Goal: Complete application form

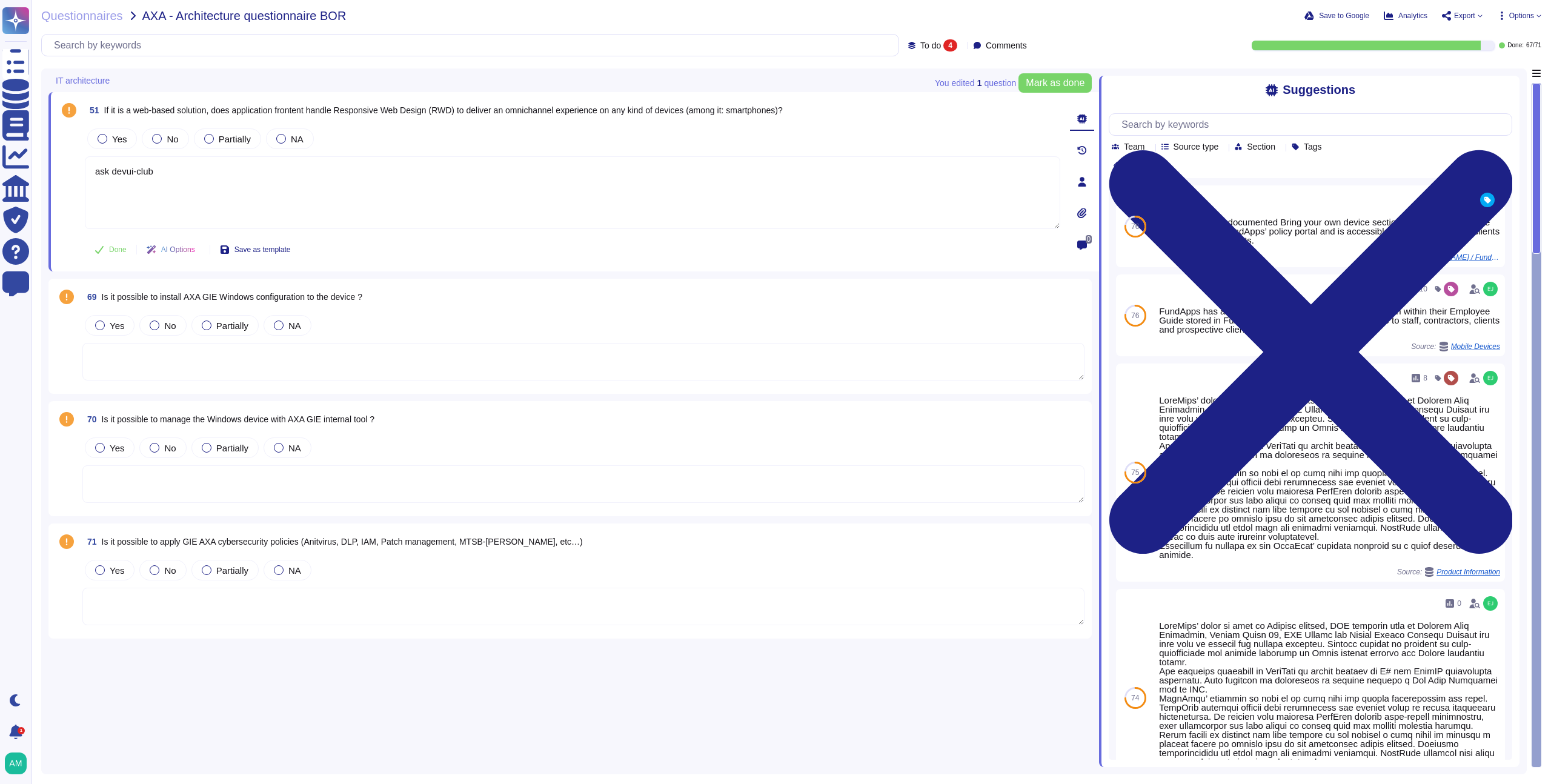
type textarea "ask devui-club"
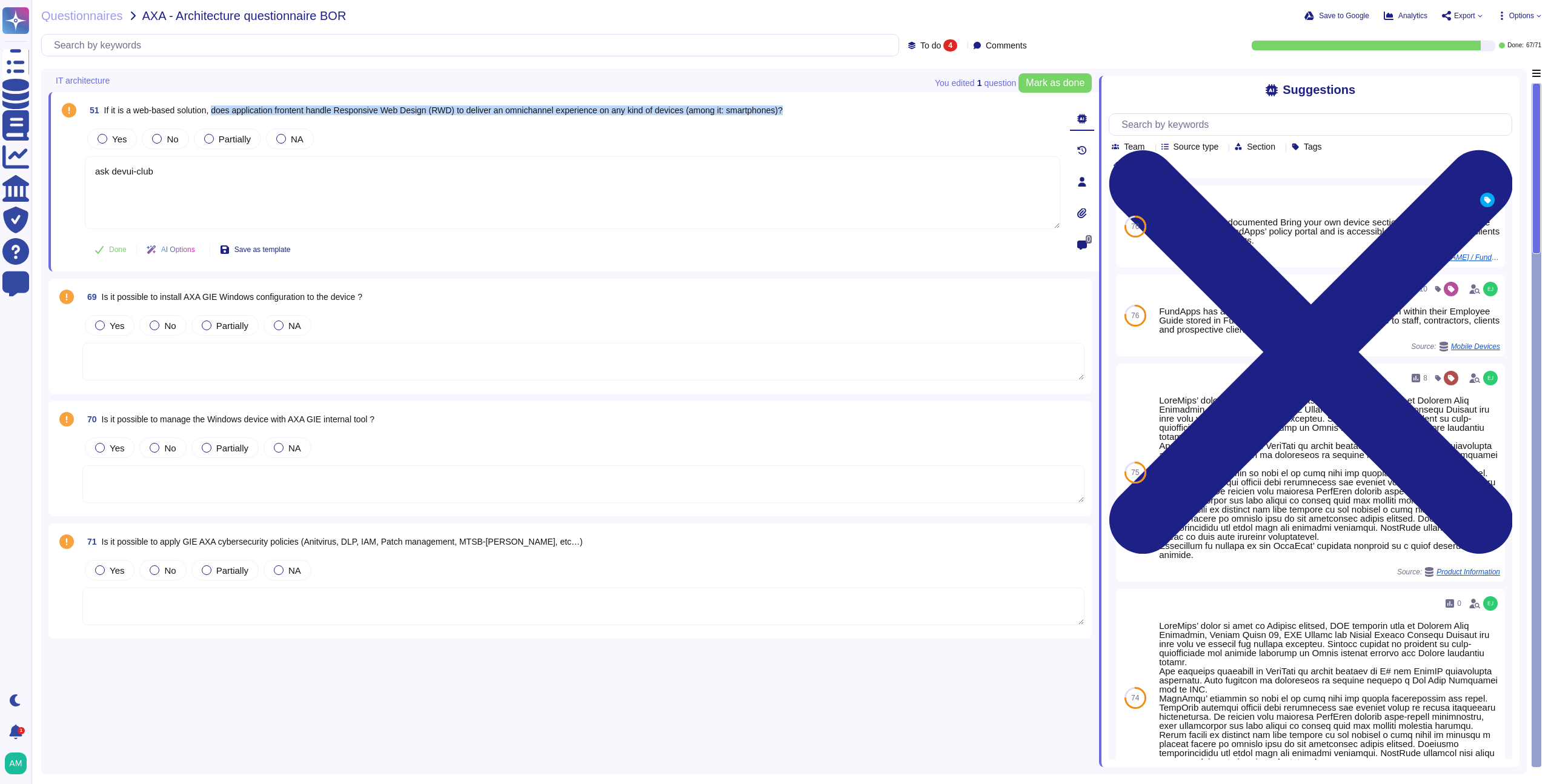
click at [314, 105] on span "If it is a web-based solution, does application frontent handle Responsive Web …" at bounding box center [444, 110] width 679 height 10
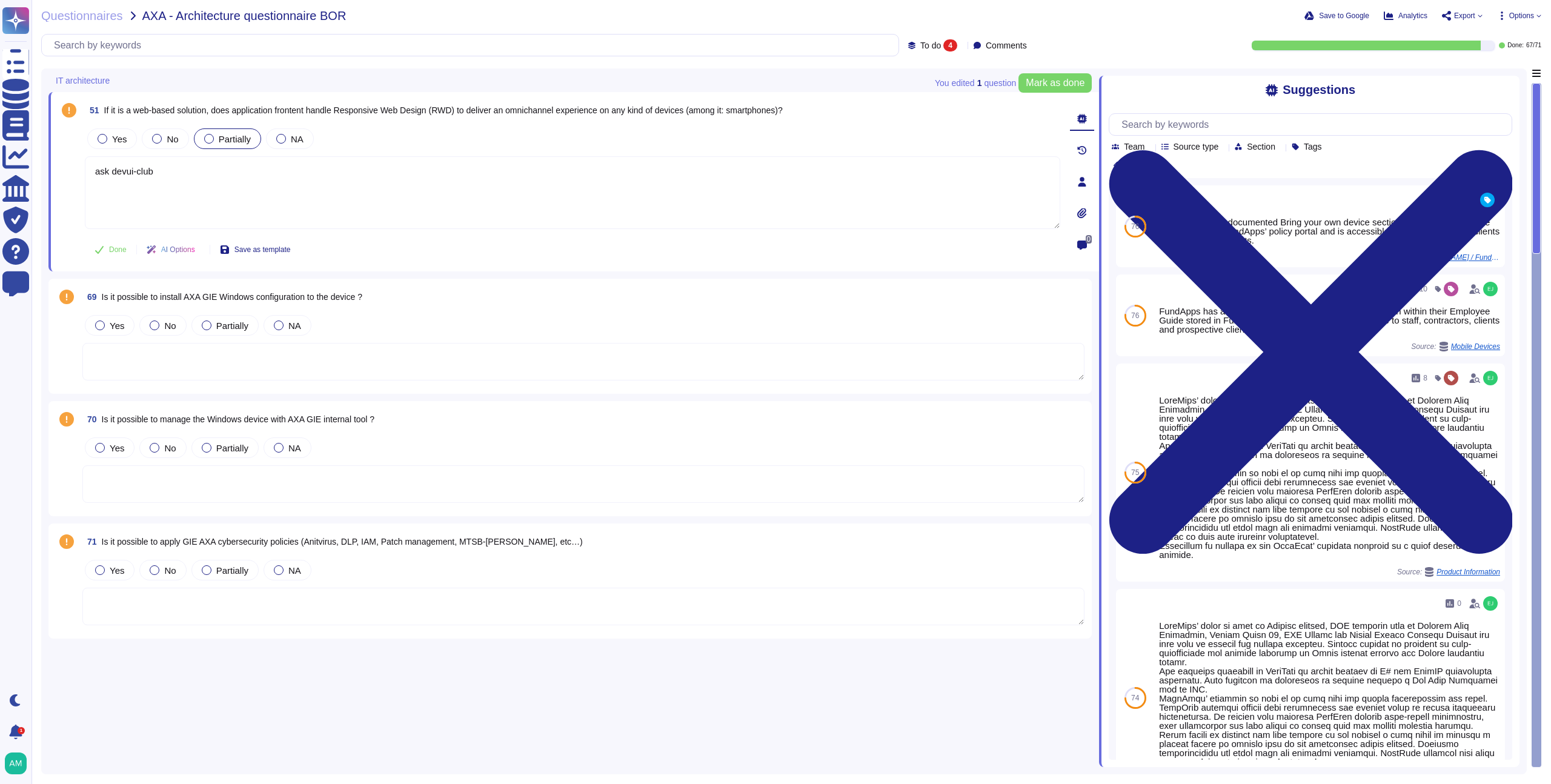
click at [226, 143] on span "Partially" at bounding box center [234, 139] width 32 height 11
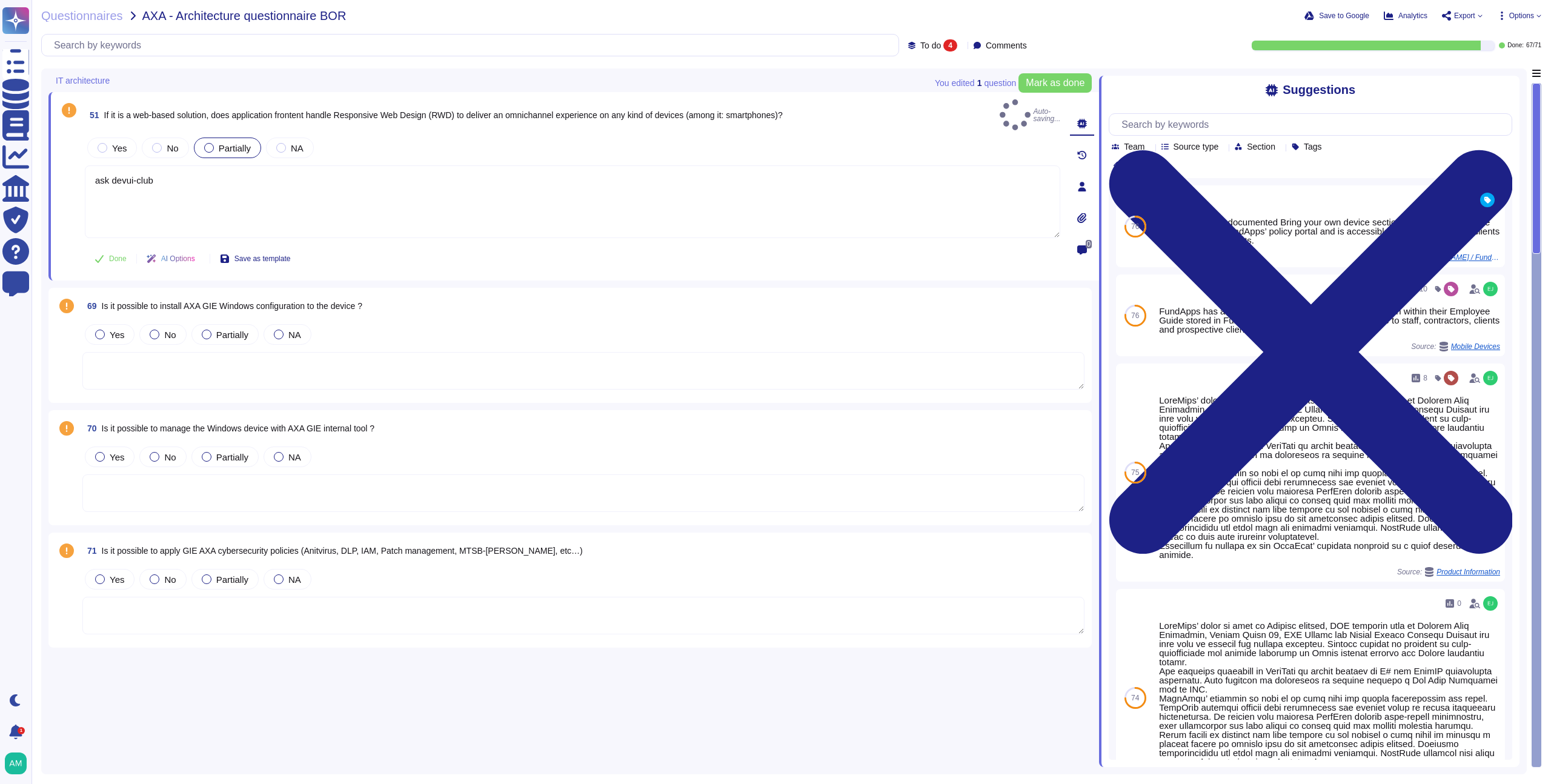
click at [77, 166] on div "51 If it is a web-based solution, does application frontent handle Responsive W…" at bounding box center [559, 186] width 1002 height 174
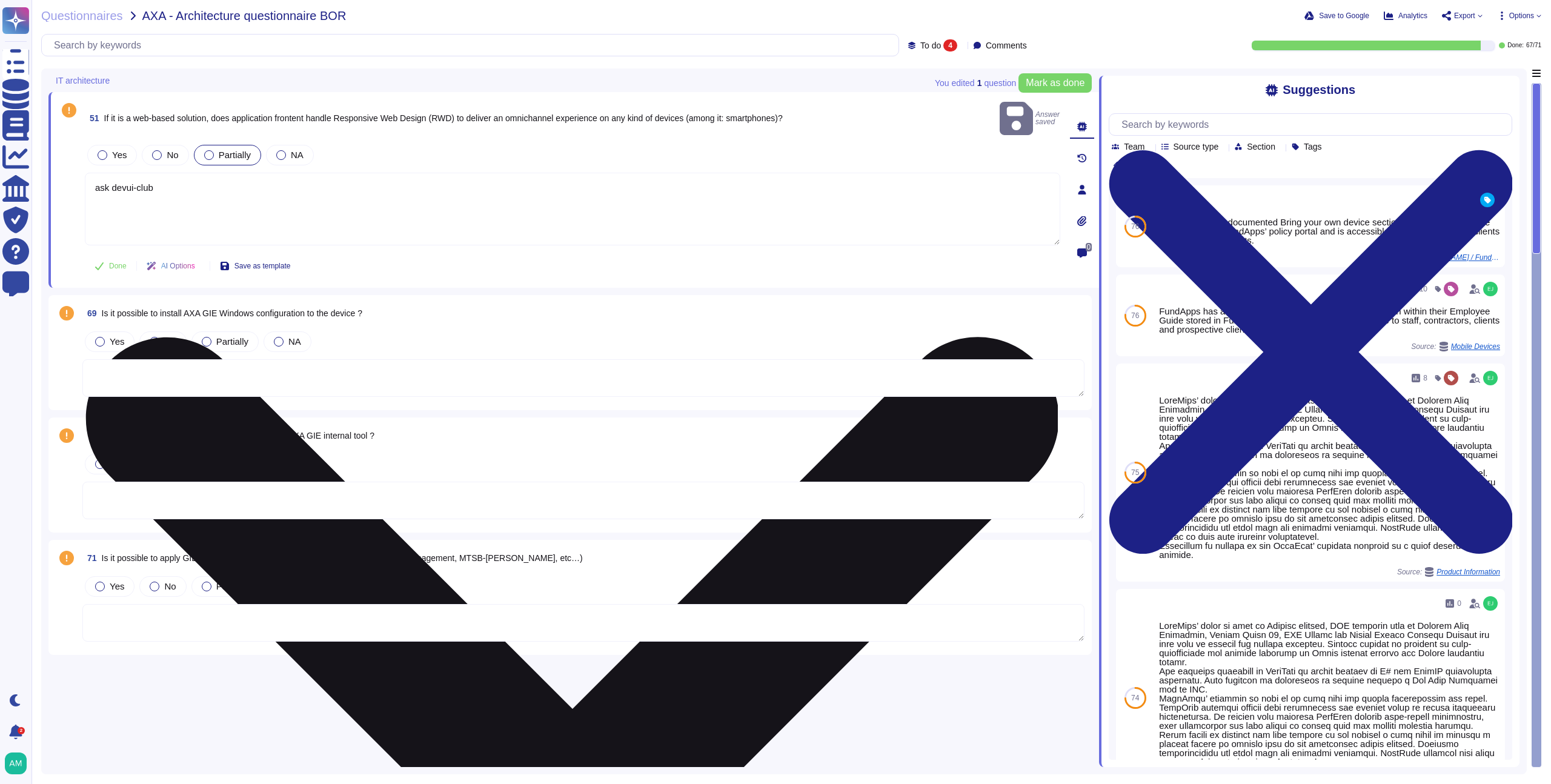
click at [143, 173] on textarea "ask devui-club" at bounding box center [573, 209] width 976 height 73
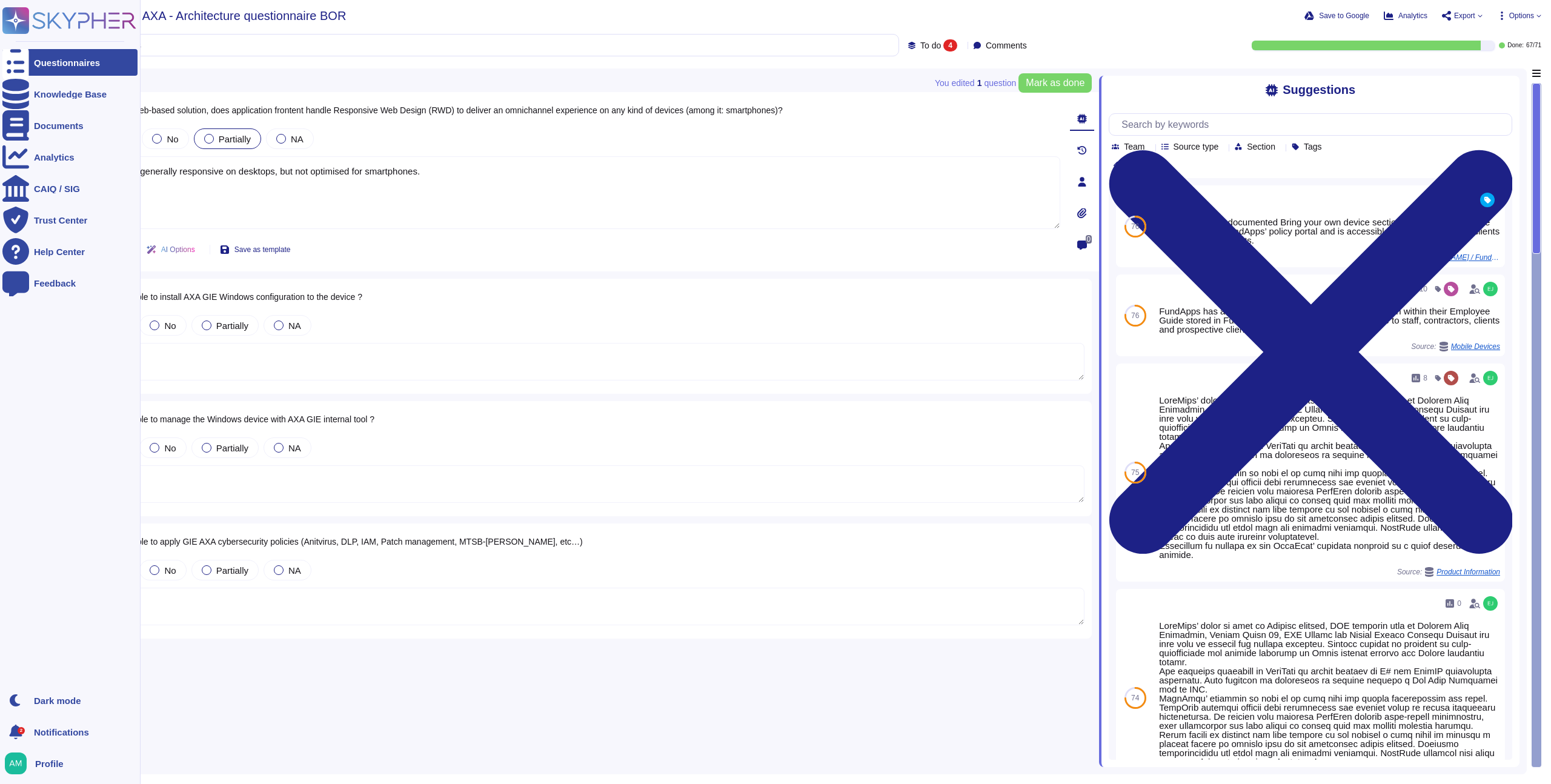
type textarea "The app is generally responsive on desktops, but not optimised for smartphones."
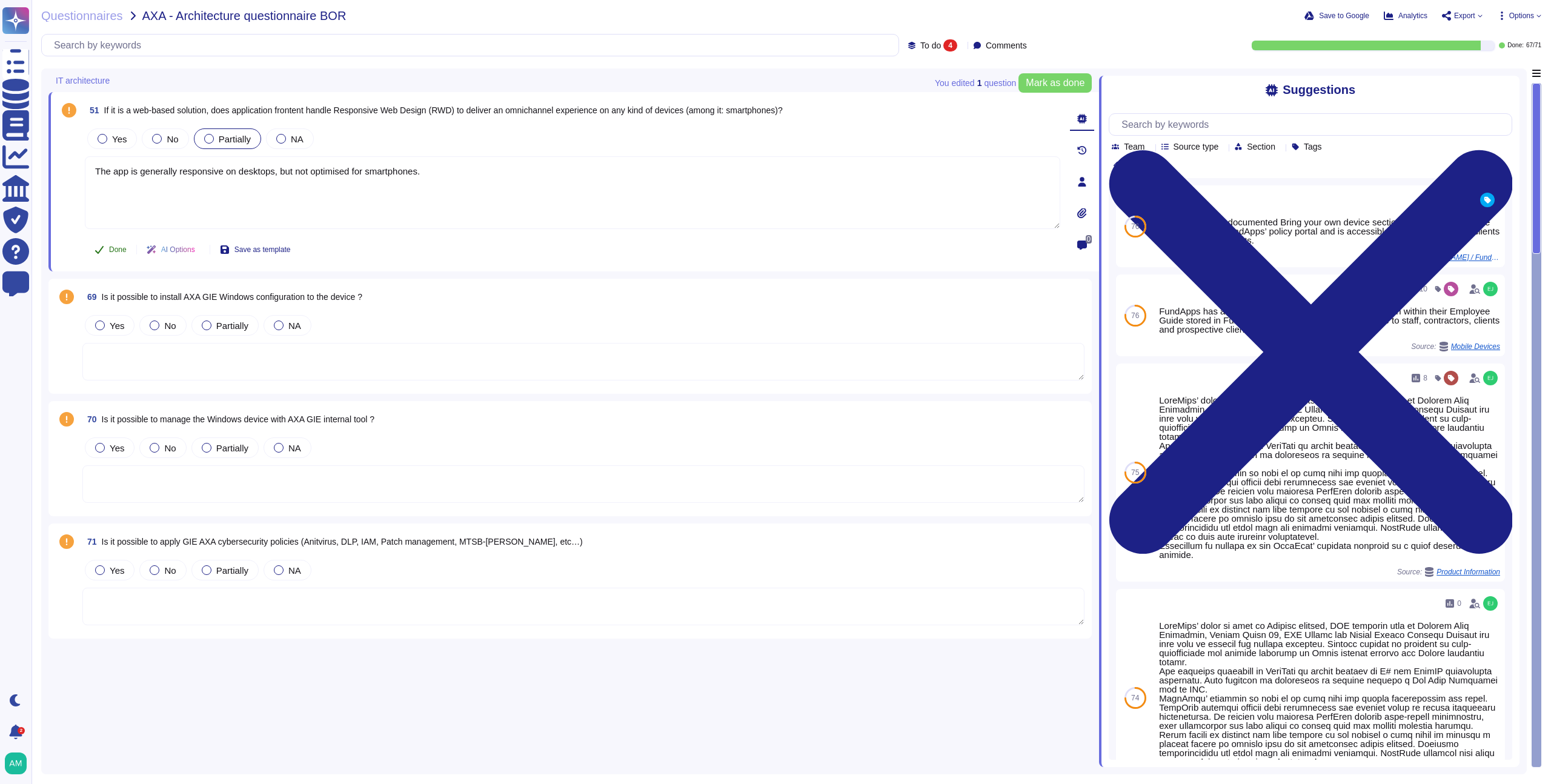
click at [115, 250] on span "Done" at bounding box center [118, 249] width 18 height 7
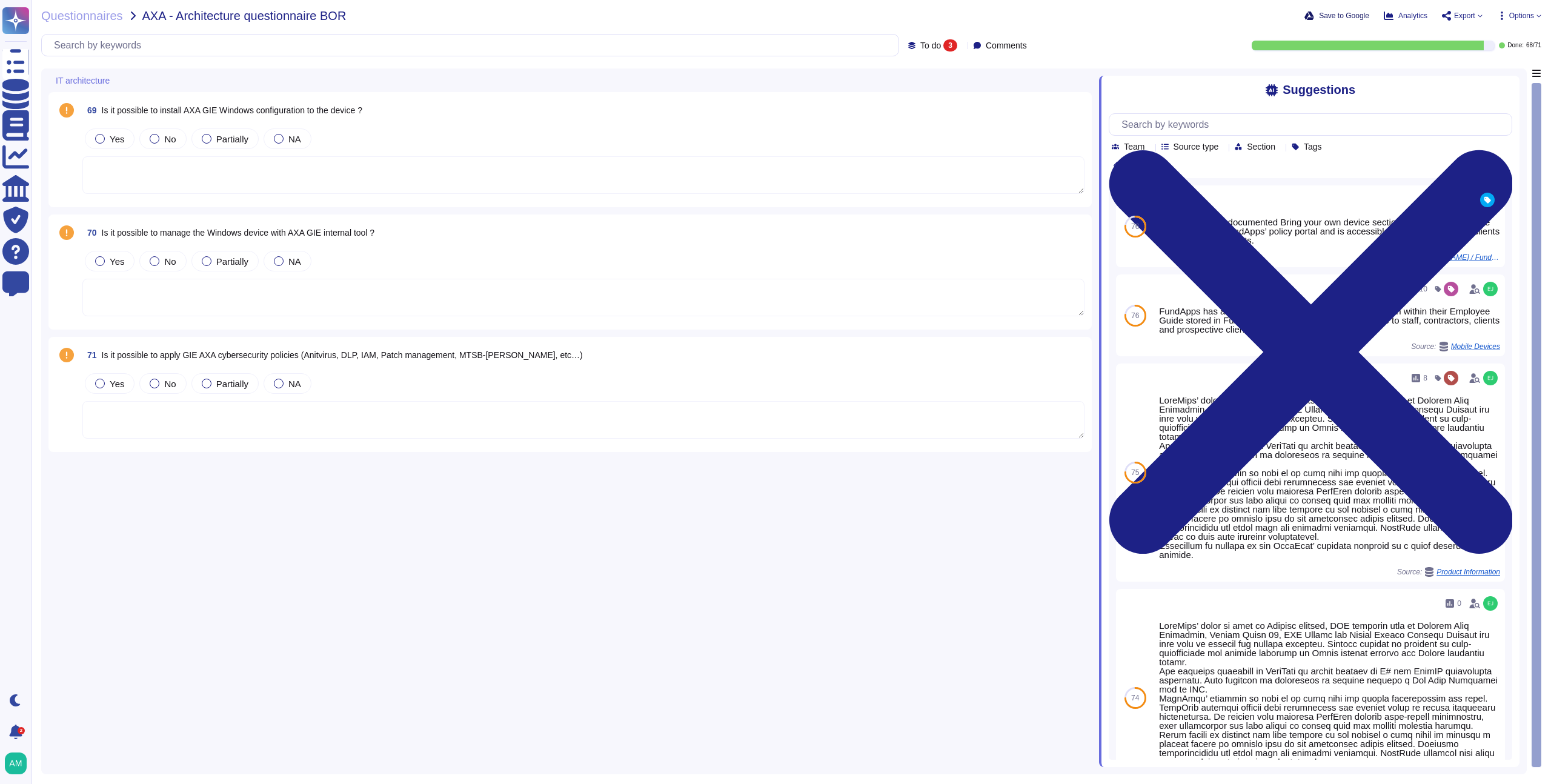
click at [1350, 14] on span "Save to Google" at bounding box center [1344, 16] width 50 height 7
click at [1504, 18] on icon at bounding box center [1502, 15] width 10 height 10
click at [1494, 75] on p "Set Format" at bounding box center [1507, 85] width 48 height 22
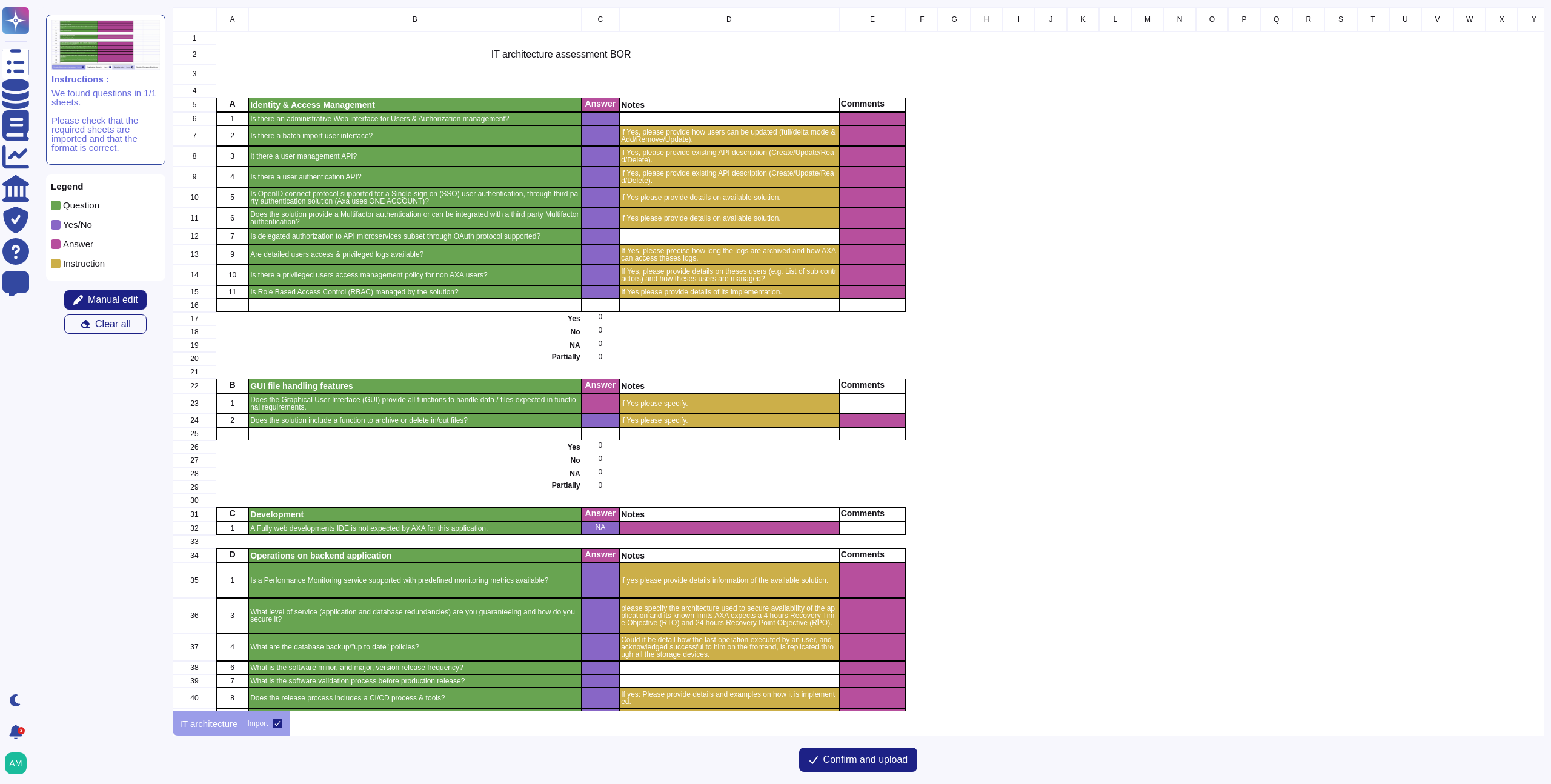
scroll to position [694, 1362]
click at [122, 303] on span "Manual edit" at bounding box center [112, 299] width 50 height 10
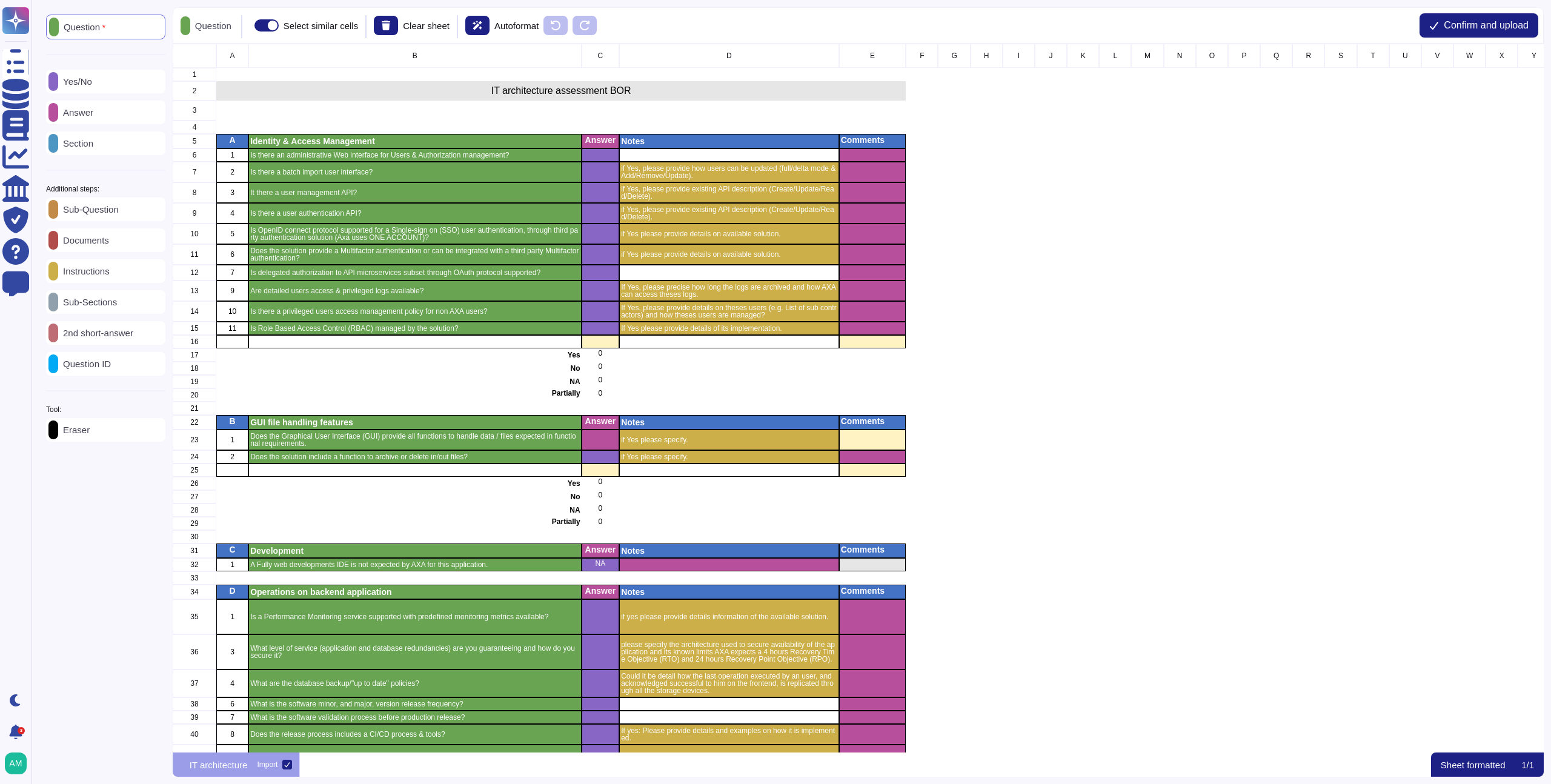
scroll to position [699, 1362]
click at [106, 149] on div "Section" at bounding box center [105, 143] width 119 height 24
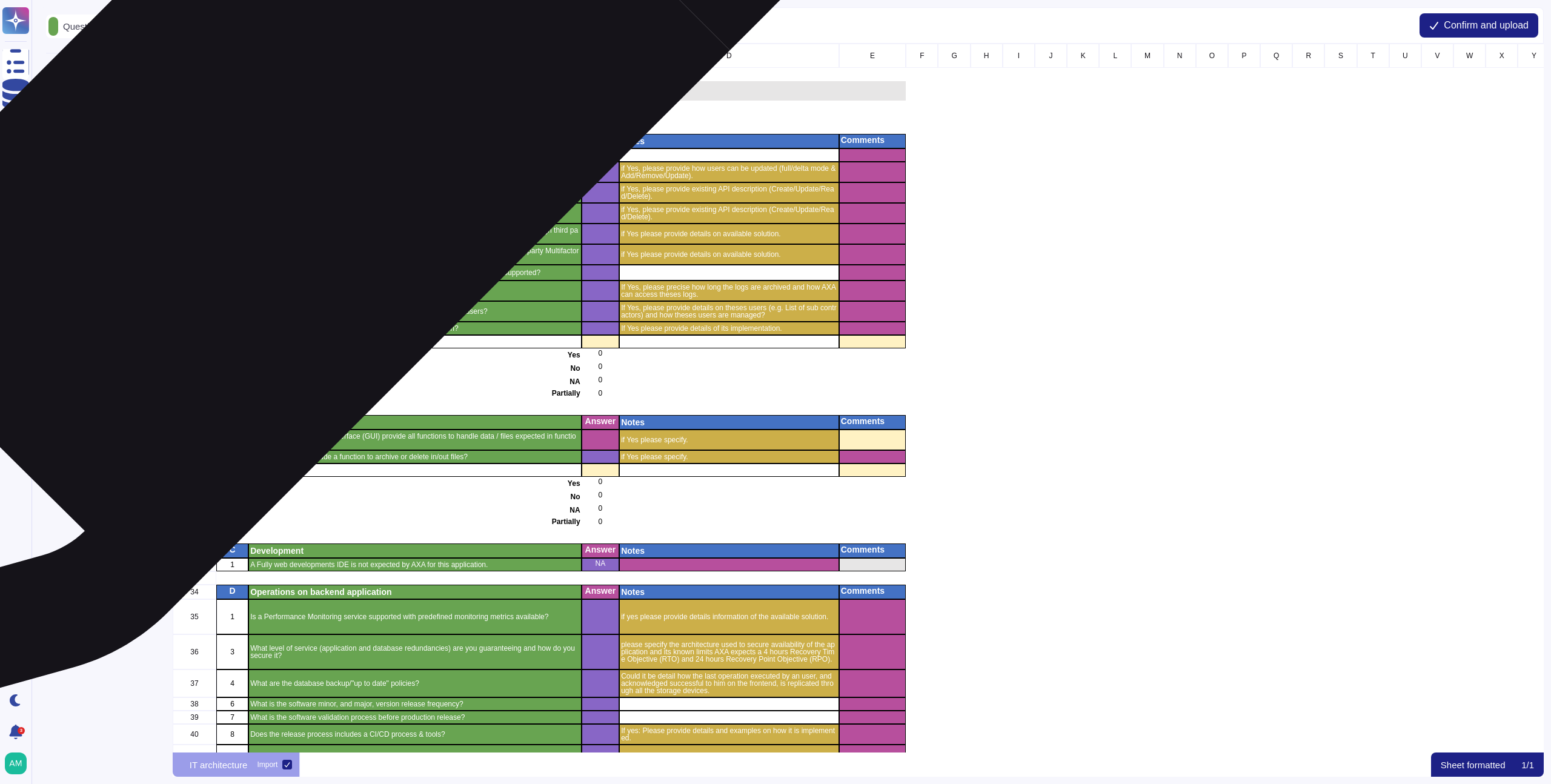
click at [306, 141] on p "Identity & Access Management" at bounding box center [415, 141] width 329 height 9
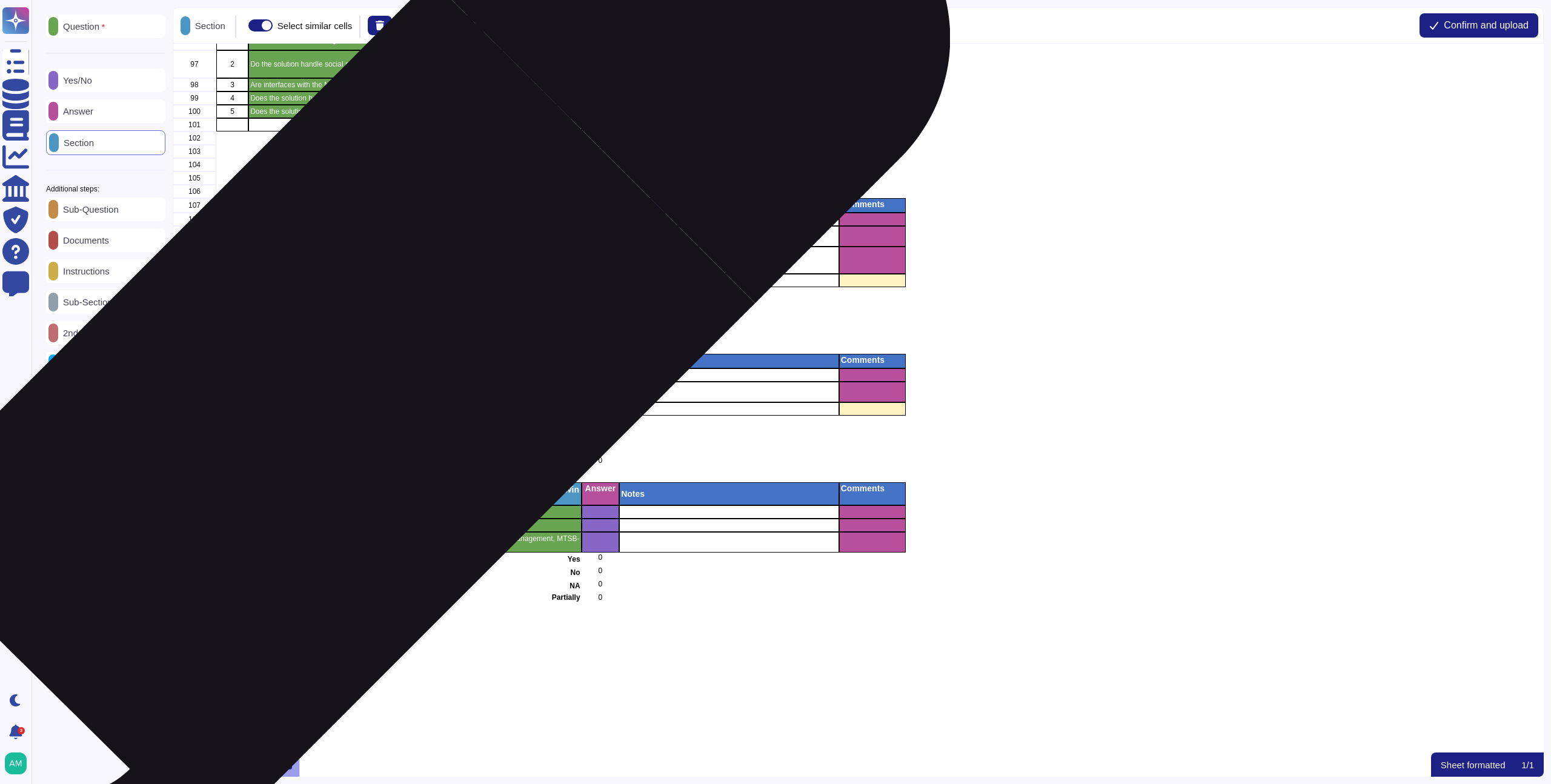
scroll to position [1887, 0]
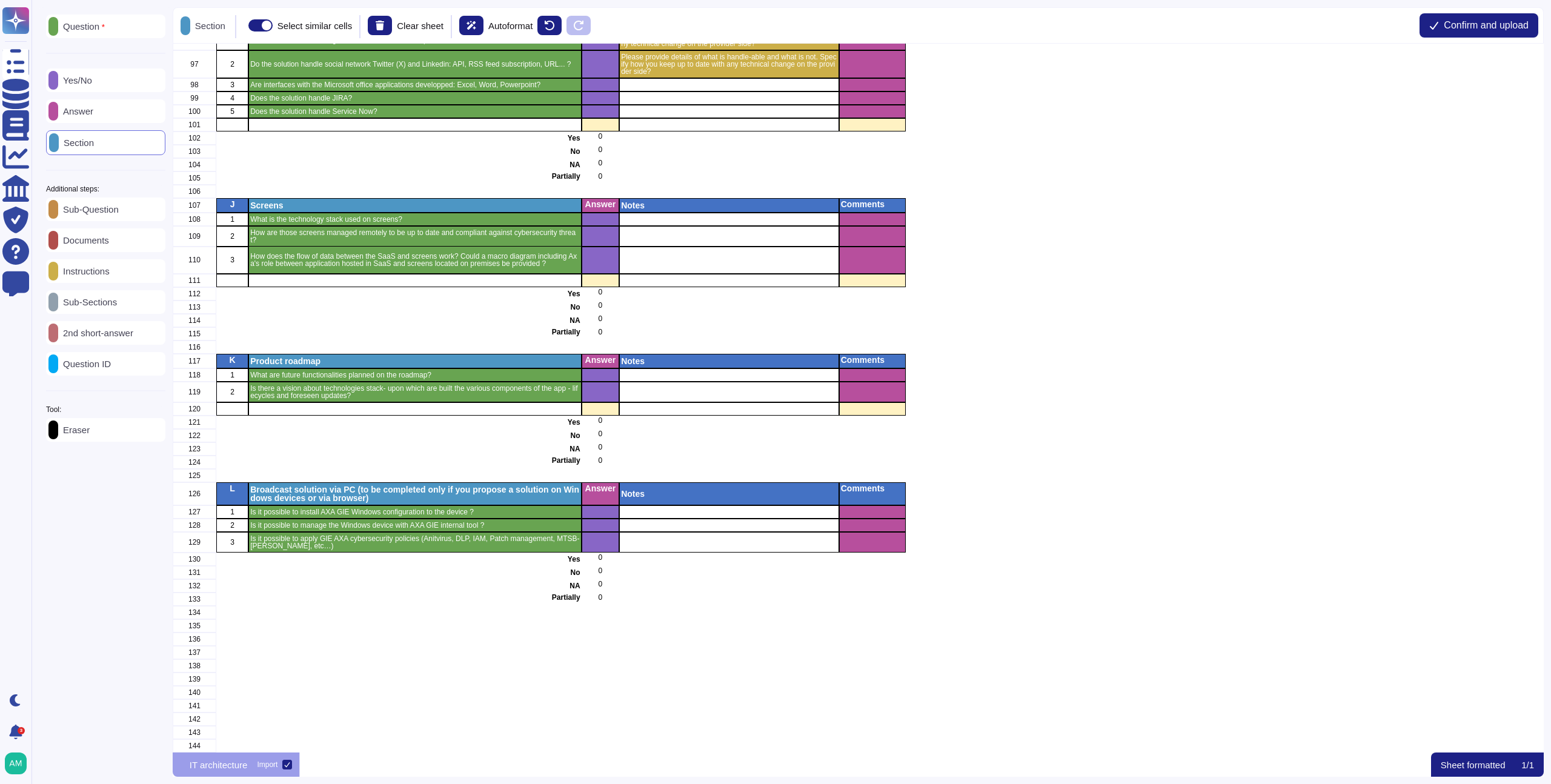
click at [1500, 29] on span "Confirm and upload" at bounding box center [1486, 25] width 85 height 10
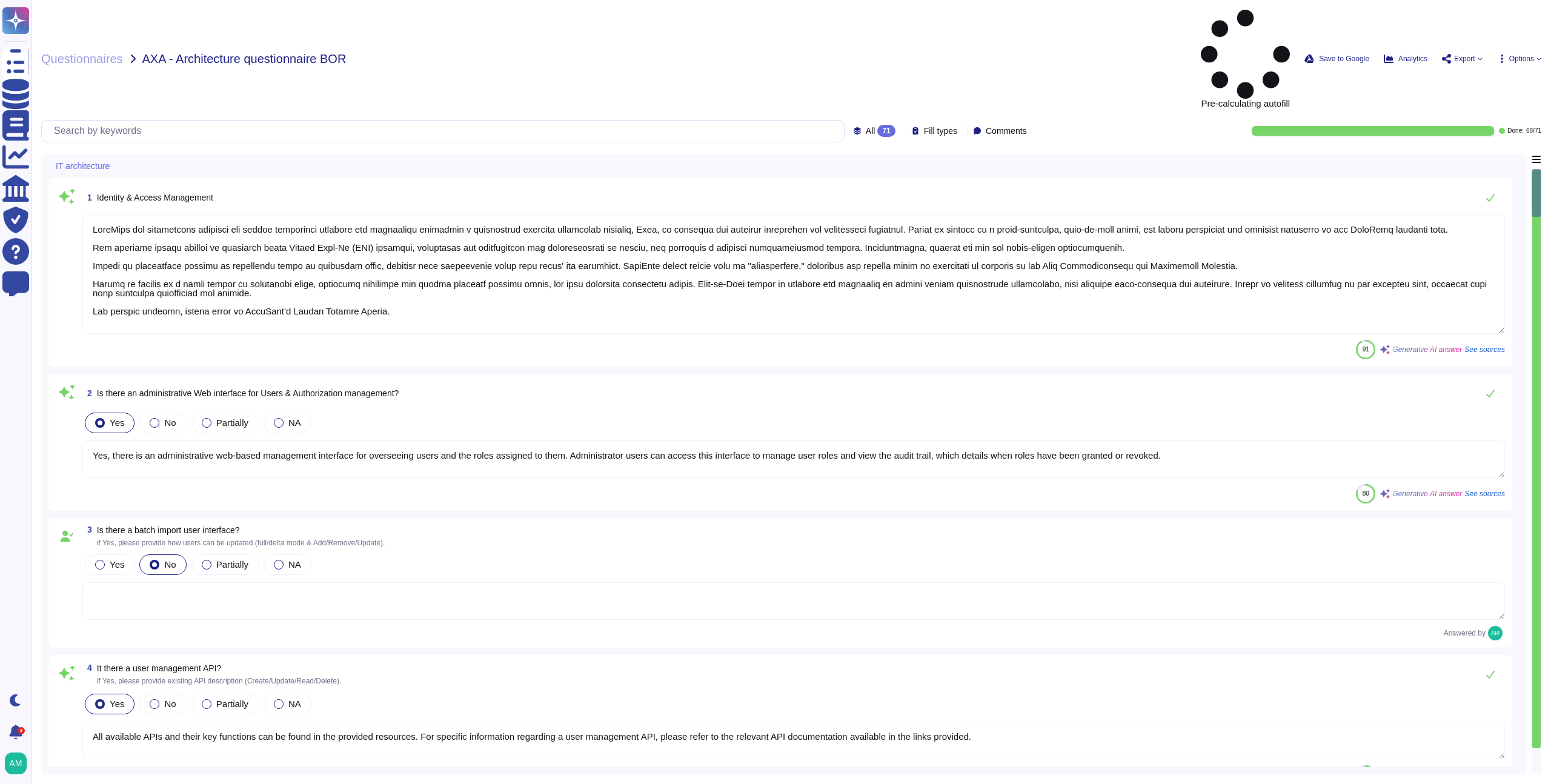
type textarea "FundApps has implemented identity and access management policies and procedures…"
type textarea "Yes, there is an administrative web-based management interface for overseeing u…"
type textarea "All available APIs and their key functions can be found in the provided resourc…"
type textarea "All available APIs and their key functions can be found here: [URL][DOMAIN_NAME…"
type textarea "Single-sign-on is enabled and mandatory wherever possible;"
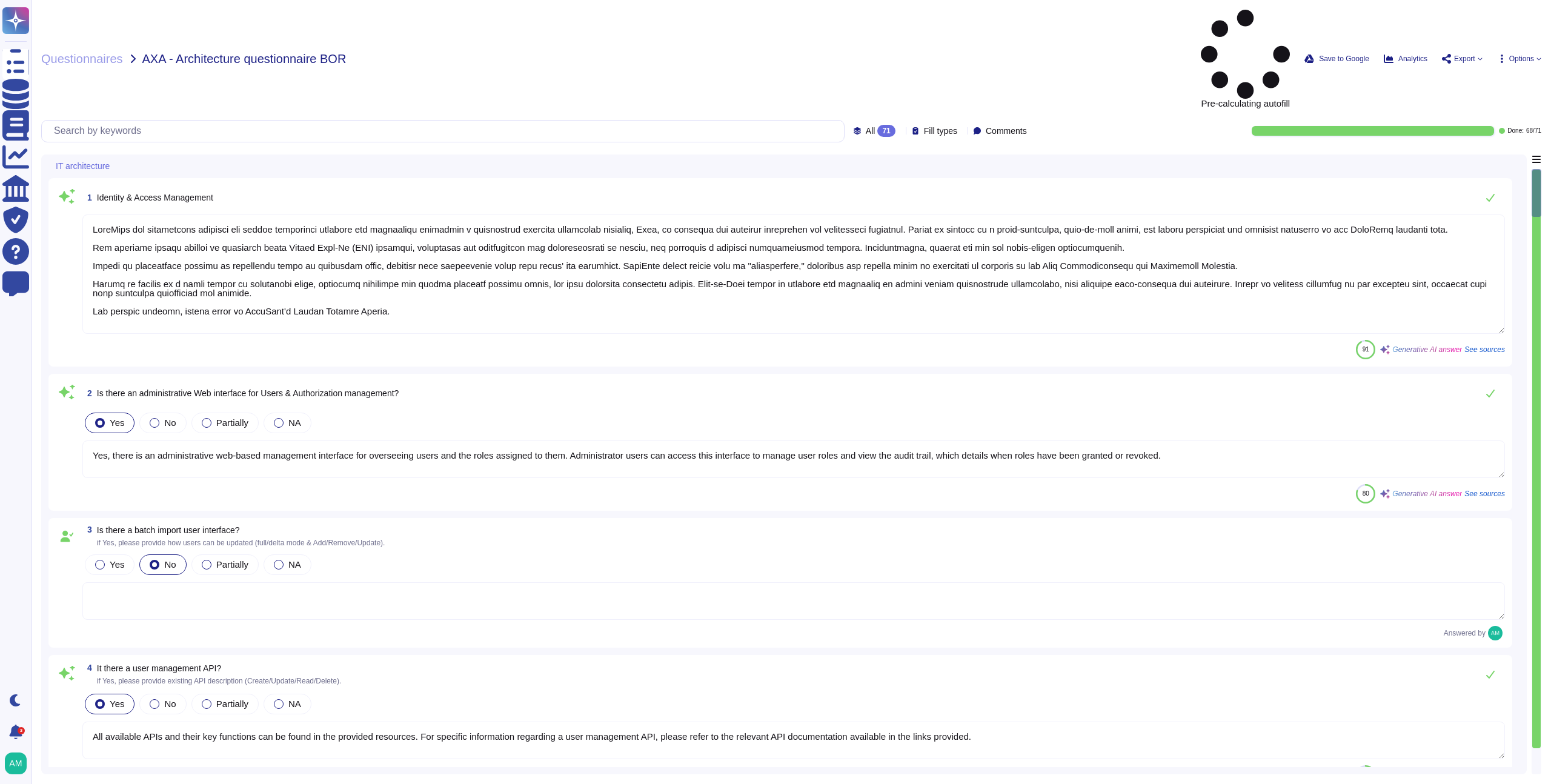
type textarea "Yes, the solution supports multi-factor authentication (MFA) for customer accou…"
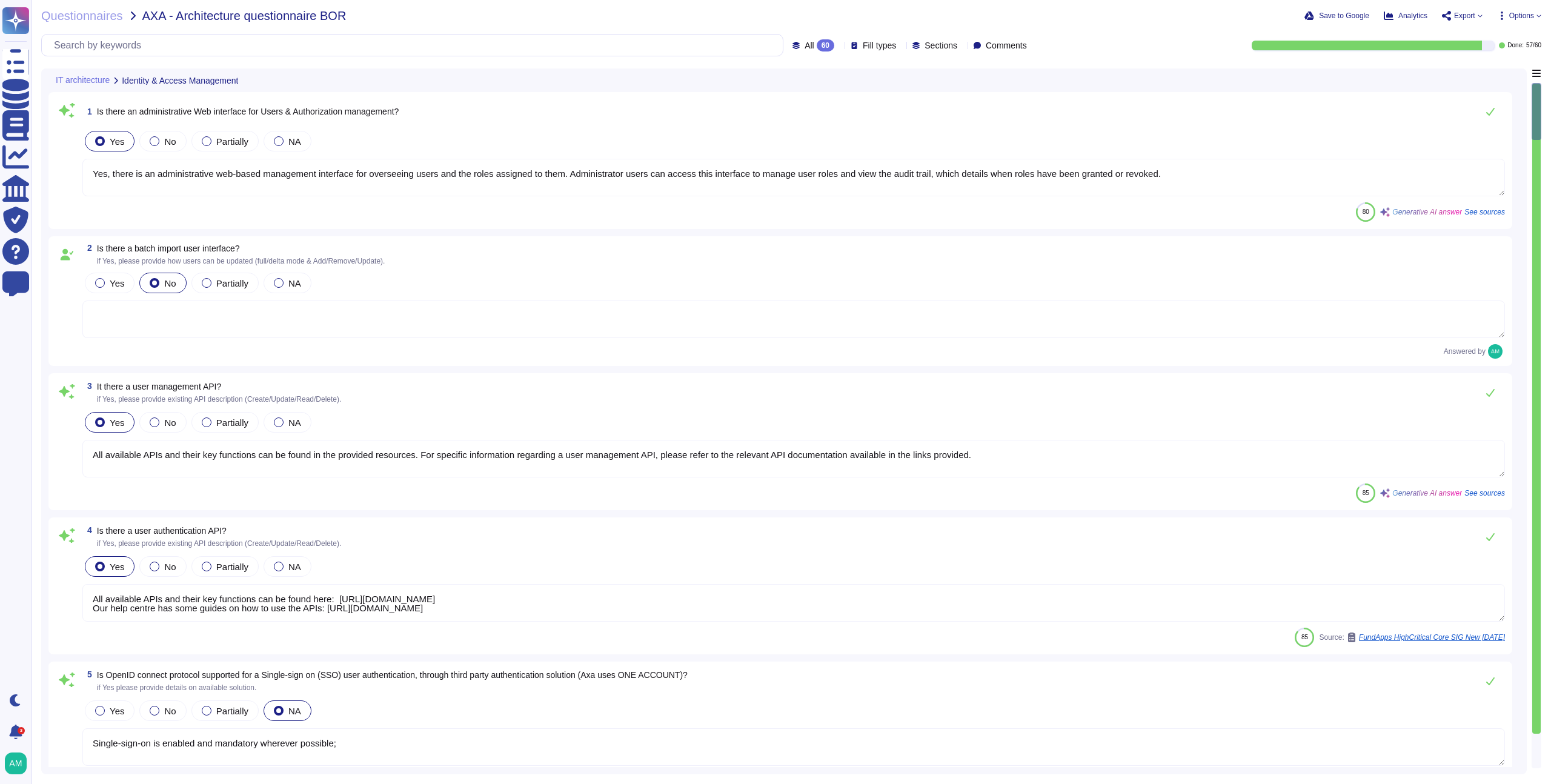
type textarea "Yes, there is an administrative web-based management interface for overseeing u…"
type textarea "All available APIs and their key functions can be found in the provided resourc…"
type textarea "All available APIs and their key functions can be found here: [URL][DOMAIN_NAME…"
type textarea "Single-sign-on is enabled and mandatory wherever possible;"
type textarea "Yes, the solution supports multi-factor authentication (MFA) for customer accou…"
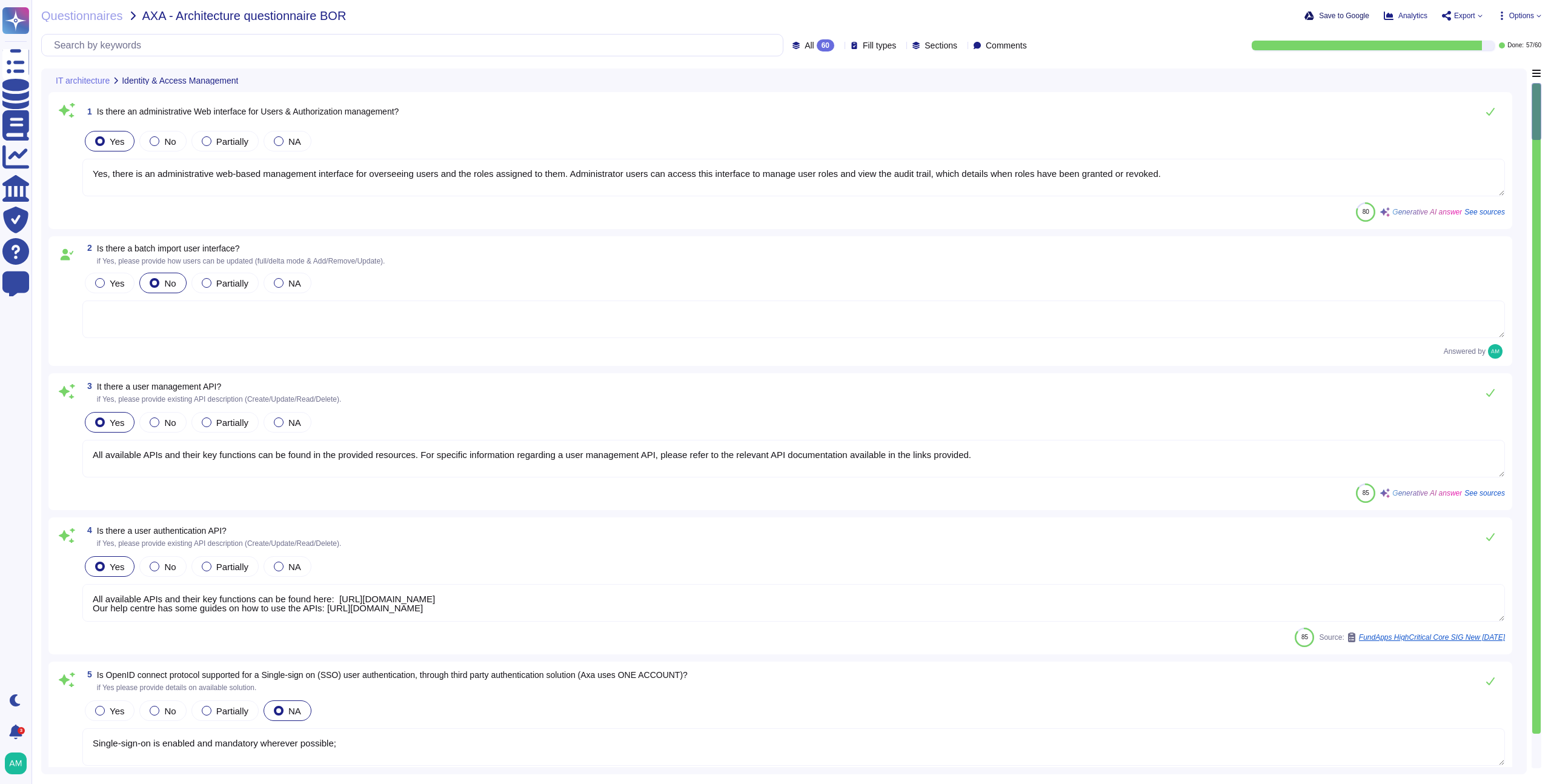
click at [1334, 17] on span "Save to Google" at bounding box center [1344, 16] width 50 height 7
